Goal: Task Accomplishment & Management: Manage account settings

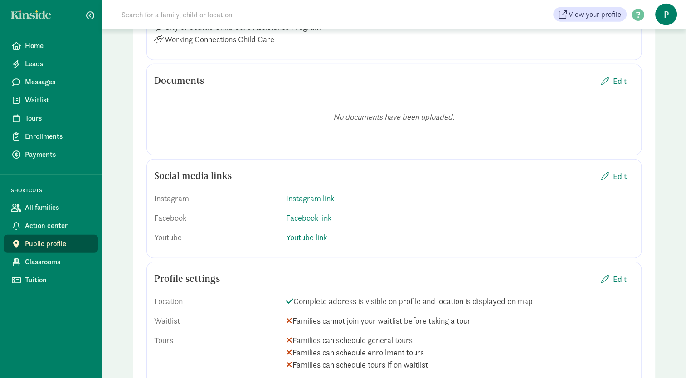
scroll to position [2266, 0]
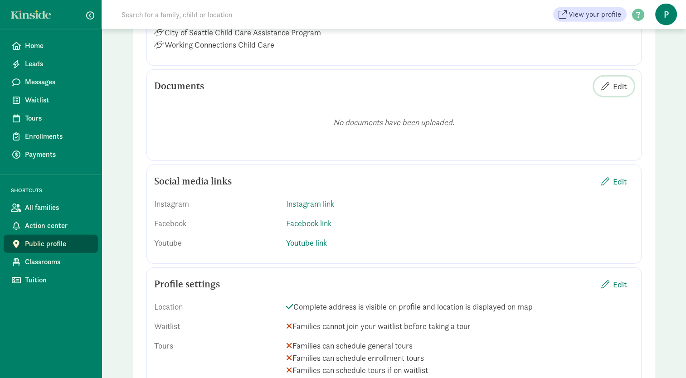
click at [611, 92] on span "Edit" at bounding box center [613, 86] width 25 height 12
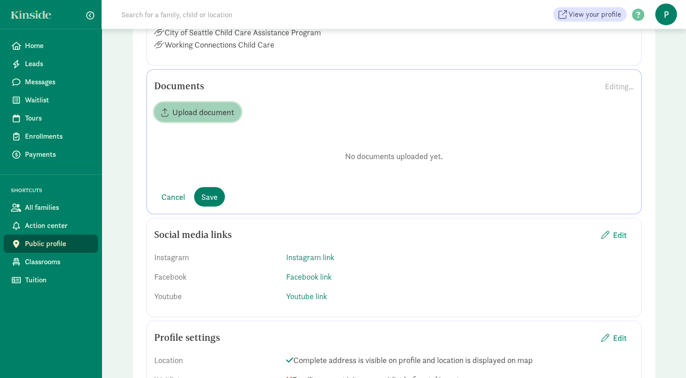
click at [214, 118] on span "Upload document" at bounding box center [203, 112] width 62 height 12
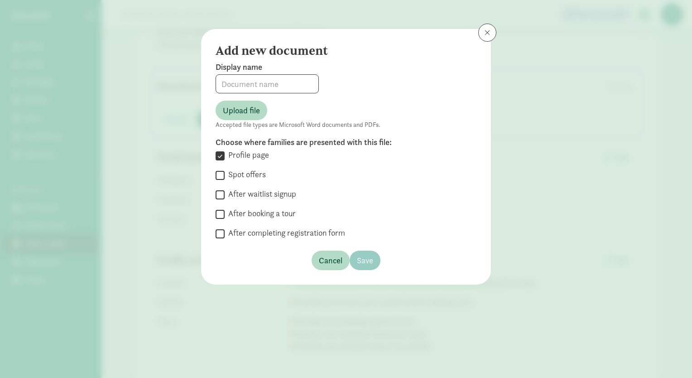
click at [222, 171] on input "Spot offers" at bounding box center [220, 175] width 9 height 12
checkbox input "true"
click at [264, 80] on input at bounding box center [267, 84] width 102 height 18
type input "Tour Packet 2023"
click at [253, 106] on span "Upload file" at bounding box center [241, 110] width 37 height 12
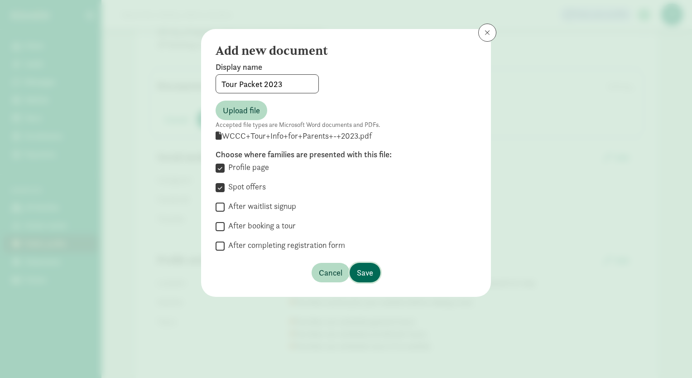
click at [361, 273] on span "Save" at bounding box center [365, 272] width 16 height 12
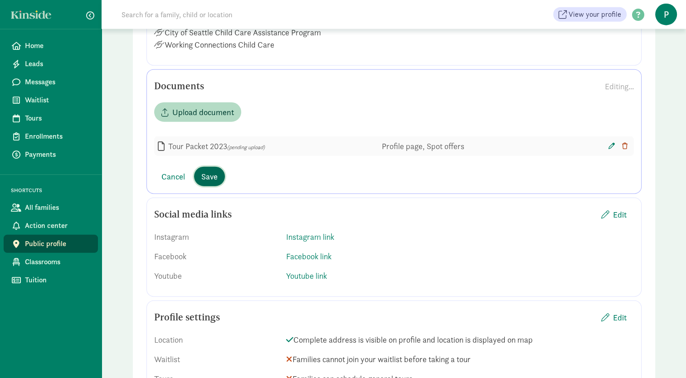
click at [210, 183] on span "Save" at bounding box center [209, 176] width 16 height 12
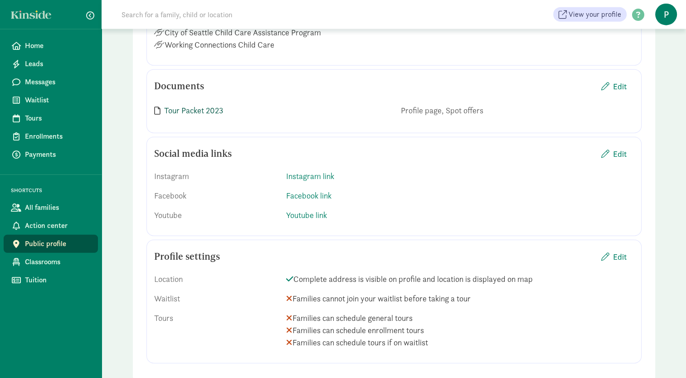
click at [206, 116] on link "Tour Packet 2023" at bounding box center [193, 110] width 59 height 10
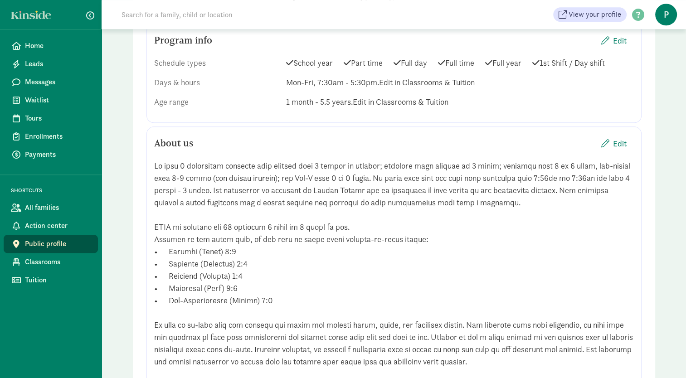
scroll to position [788, 0]
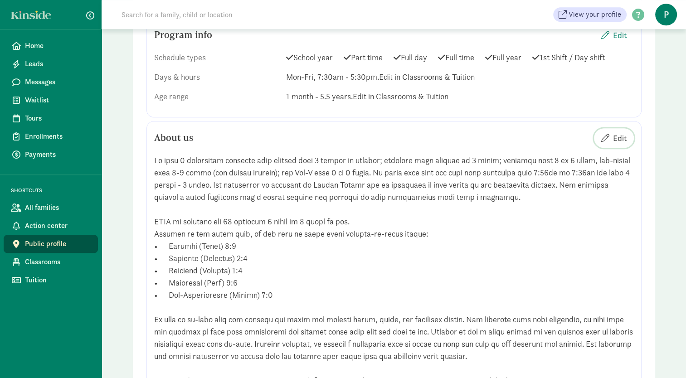
click at [615, 144] on span "Edit" at bounding box center [620, 138] width 14 height 12
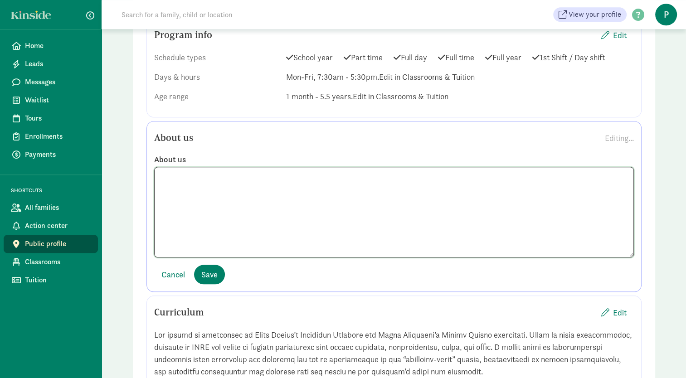
click at [586, 232] on textarea at bounding box center [393, 212] width 479 height 91
click at [310, 230] on textarea at bounding box center [393, 212] width 479 height 91
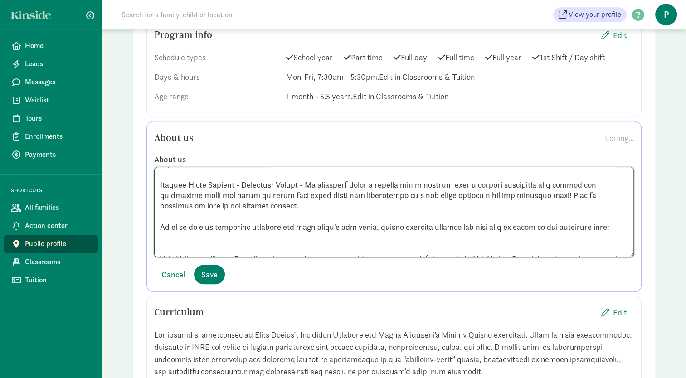
paste textarea "https://app.kiddosoftware.com/waitlist/wallingford"
click at [344, 257] on textarea at bounding box center [393, 212] width 479 height 91
click at [351, 257] on textarea at bounding box center [393, 212] width 479 height 91
click at [474, 250] on textarea at bounding box center [393, 212] width 479 height 91
type textarea "We have 5 classrooms starting with infants from 2 months to walking; waddlers f…"
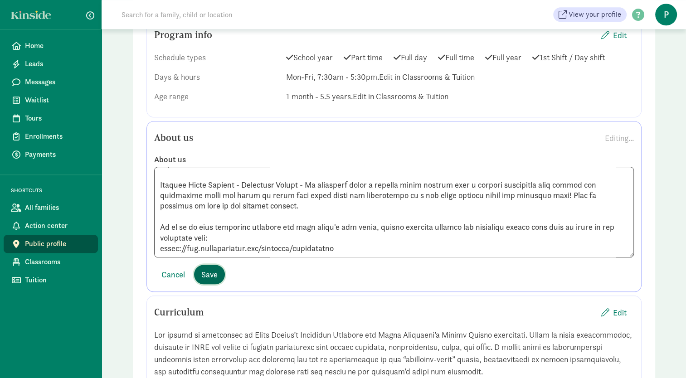
click at [213, 281] on span "Save" at bounding box center [209, 274] width 16 height 12
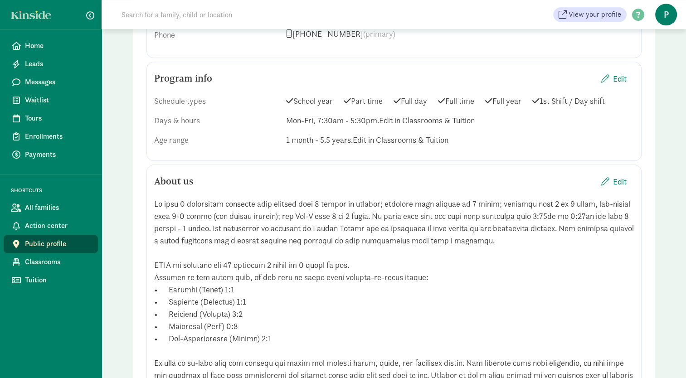
scroll to position [738, 0]
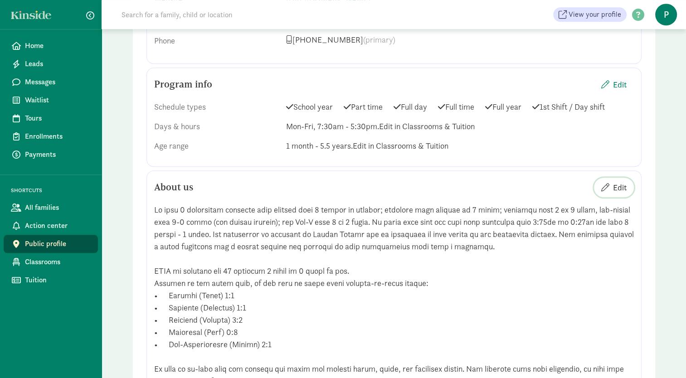
click at [616, 194] on span "Edit" at bounding box center [620, 187] width 14 height 12
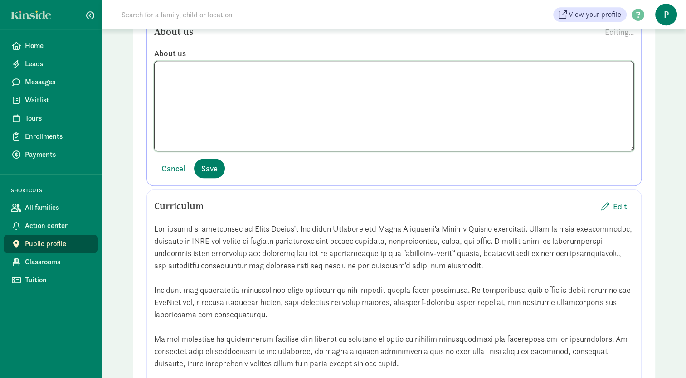
scroll to position [288, 0]
click at [335, 131] on textarea at bounding box center [393, 106] width 479 height 91
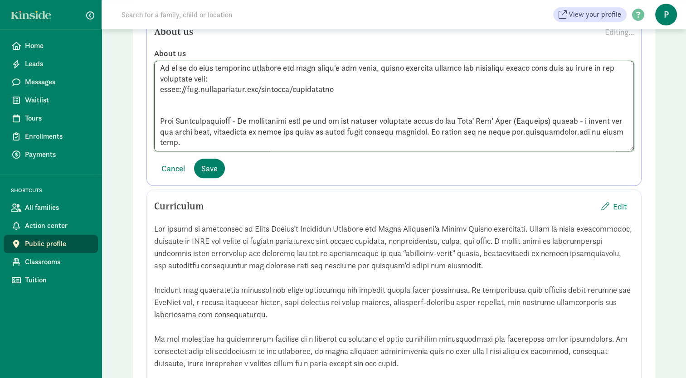
scroll to position [278, 0]
type textarea "We have 5 classrooms starting with infants from 2 months to walking; waddlers f…"
click at [207, 174] on span "Save" at bounding box center [209, 168] width 16 height 12
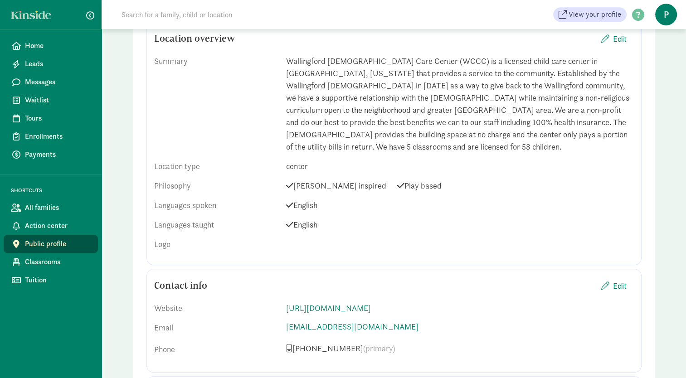
scroll to position [416, 0]
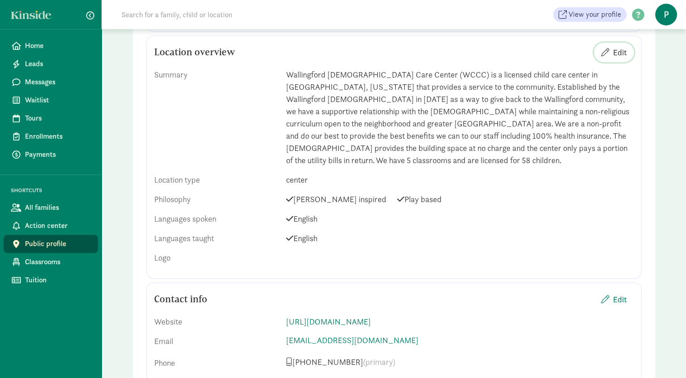
click at [616, 48] on span "Edit" at bounding box center [620, 52] width 14 height 12
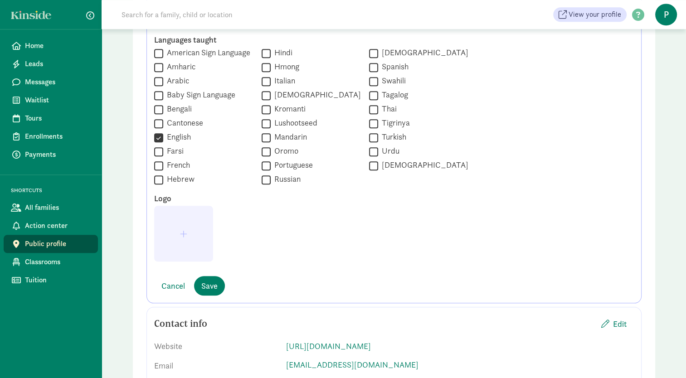
scroll to position [896, 0]
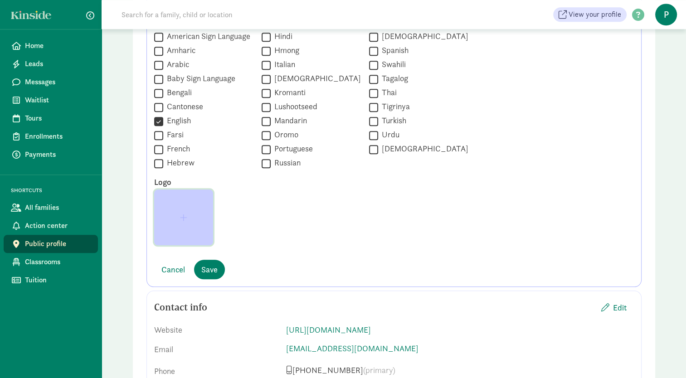
click at [189, 210] on button "button" at bounding box center [183, 217] width 59 height 56
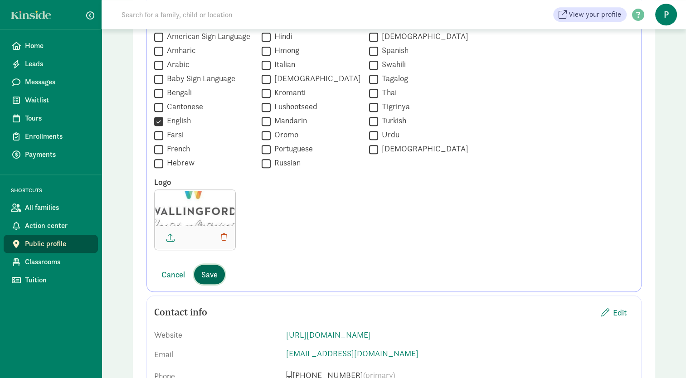
click at [209, 276] on span "Save" at bounding box center [209, 274] width 16 height 12
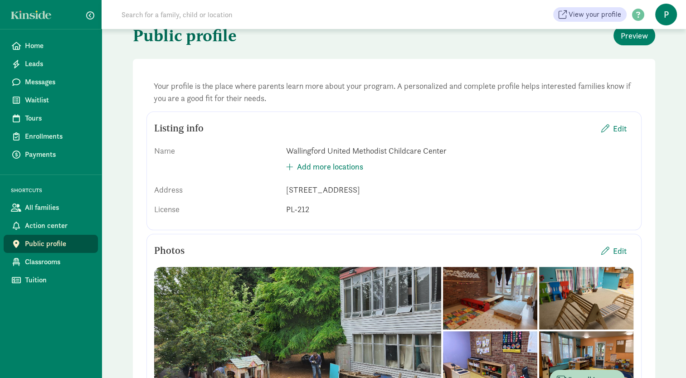
scroll to position [0, 0]
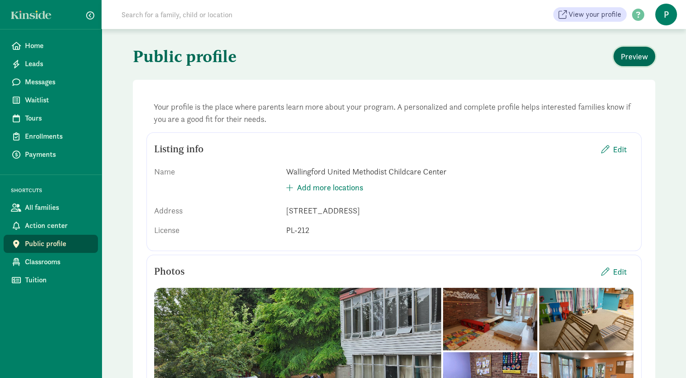
click at [638, 55] on span "Preview" at bounding box center [633, 56] width 27 height 12
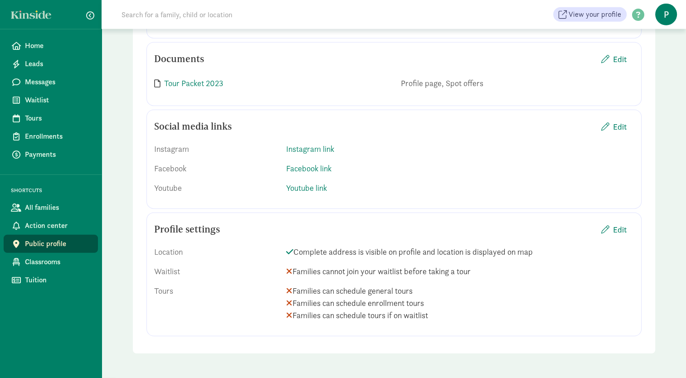
scroll to position [2422, 0]
click at [67, 228] on span "Action center" at bounding box center [58, 225] width 66 height 11
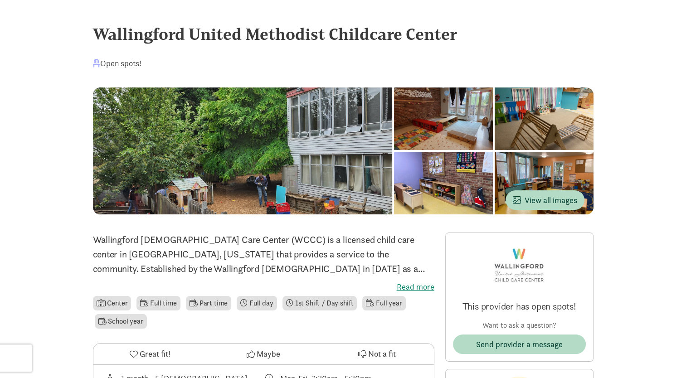
click at [394, 131] on div at bounding box center [443, 118] width 99 height 63
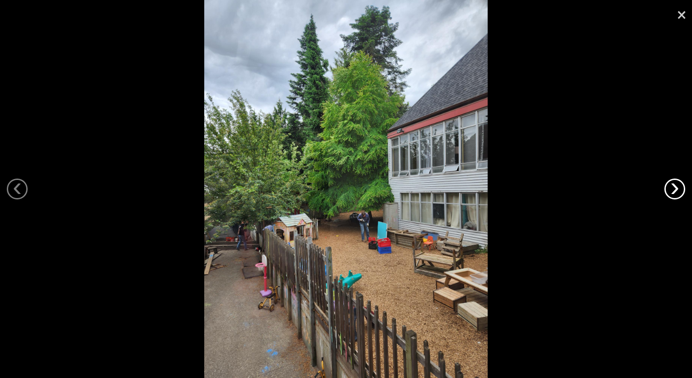
click at [680, 189] on link "›" at bounding box center [675, 189] width 21 height 21
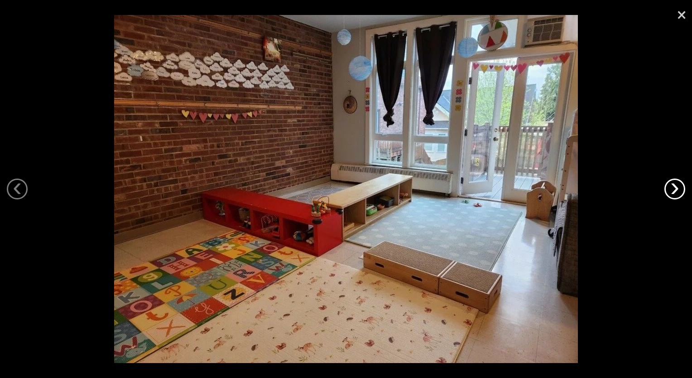
click at [680, 189] on link "›" at bounding box center [675, 189] width 21 height 21
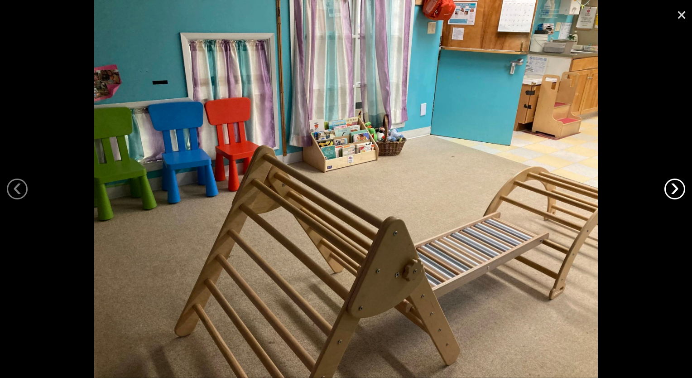
click at [680, 189] on link "›" at bounding box center [675, 189] width 21 height 21
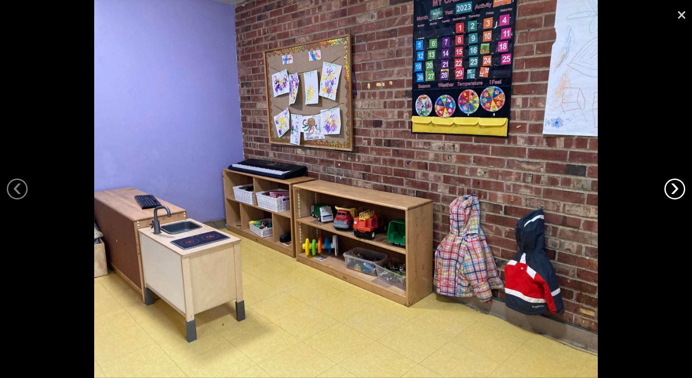
click at [680, 189] on link "›" at bounding box center [675, 189] width 21 height 21
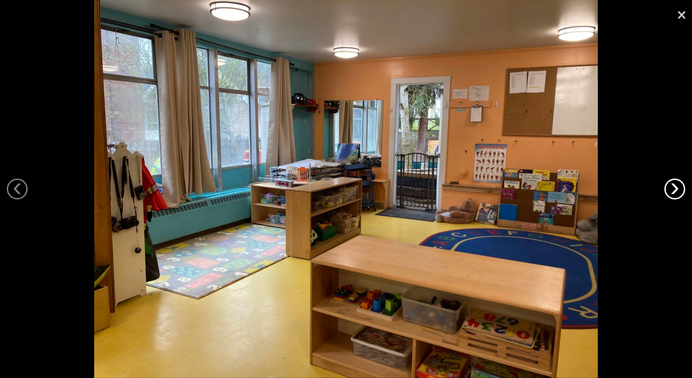
click at [680, 189] on link "›" at bounding box center [675, 189] width 21 height 21
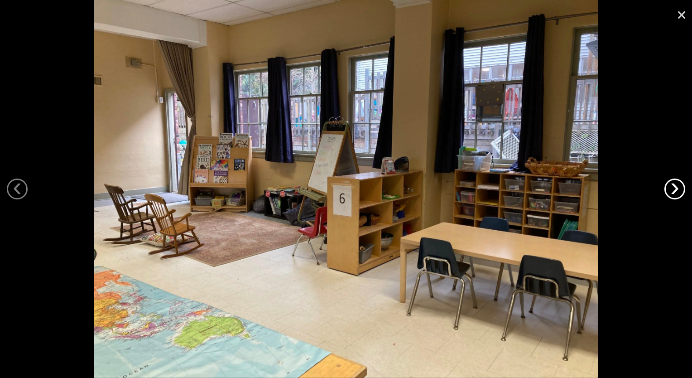
click at [680, 189] on link "›" at bounding box center [675, 189] width 21 height 21
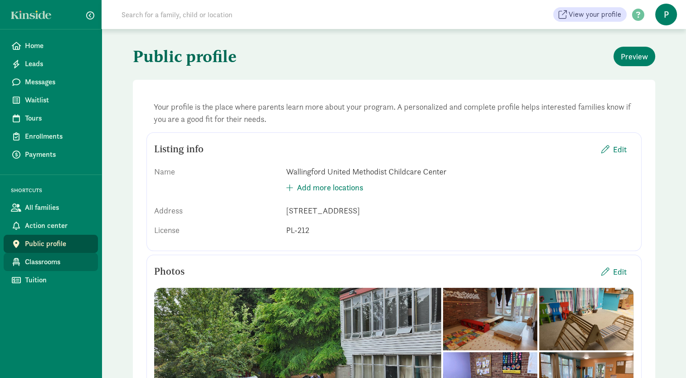
click at [56, 261] on span "Classrooms" at bounding box center [58, 262] width 66 height 11
